Goal: Task Accomplishment & Management: Manage account settings

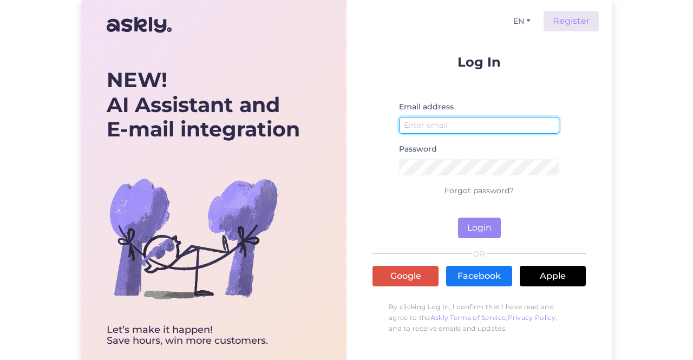
click at [459, 117] on input "email" at bounding box center [479, 125] width 160 height 17
paste input "[EMAIL_ADDRESS][DOMAIN_NAME]"
type input "[EMAIL_ADDRESS][DOMAIN_NAME]"
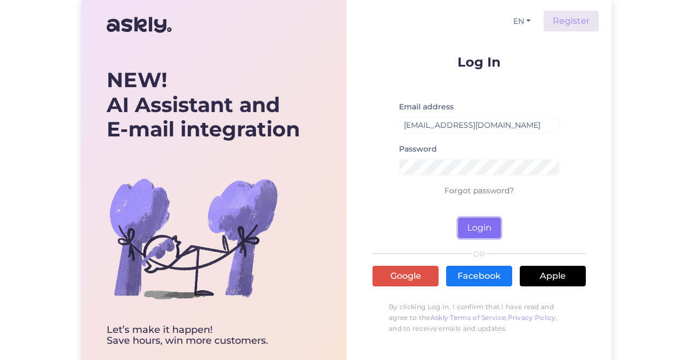
click at [484, 229] on button "Login" at bounding box center [479, 227] width 43 height 21
